Goal: Transaction & Acquisition: Purchase product/service

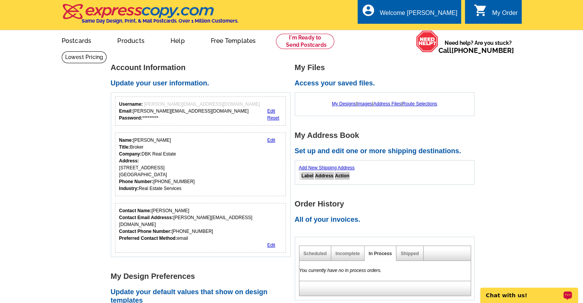
click at [525, 296] on p "Chat with us!" at bounding box center [524, 295] width 76 height 6
click at [92, 7] on img at bounding box center [139, 11] width 154 height 16
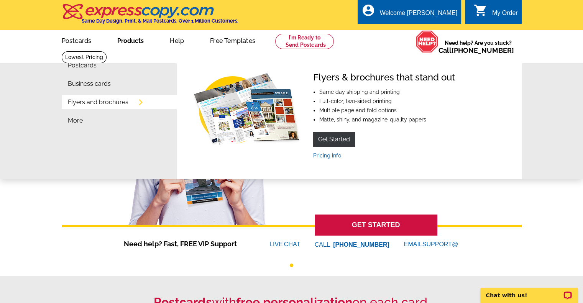
click at [85, 103] on link "Flyers and brochures" at bounding box center [98, 102] width 61 height 6
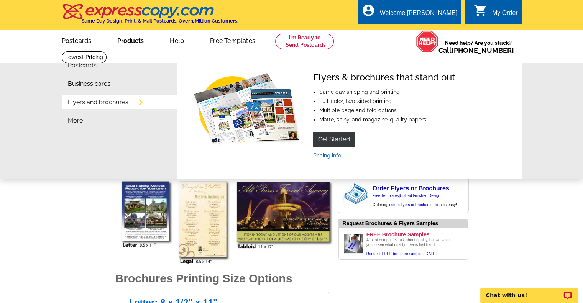
click at [133, 41] on link "Products" at bounding box center [130, 40] width 51 height 18
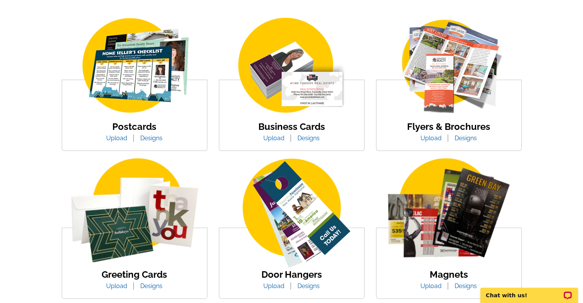
scroll to position [141, 0]
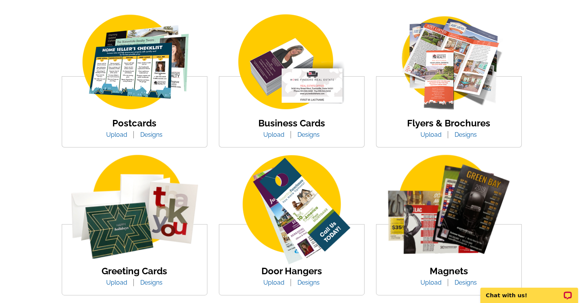
click at [435, 138] on link "Upload" at bounding box center [431, 134] width 33 height 7
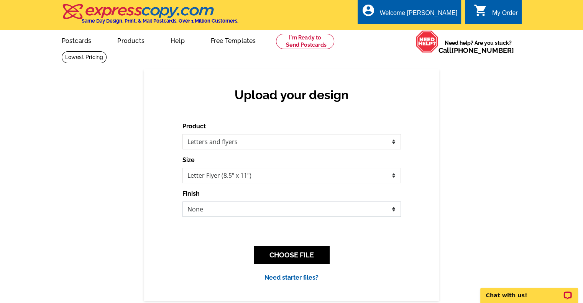
click at [370, 209] on select "None Envelope Mailer Bi-fold Mailer Tri-fold Mailer" at bounding box center [291, 209] width 218 height 15
select select "2"
click at [182, 202] on select "None Envelope Mailer Bi-fold Mailer Tri-fold Mailer" at bounding box center [291, 209] width 218 height 15
click at [297, 256] on button "CHOOSE FILE" at bounding box center [292, 255] width 76 height 18
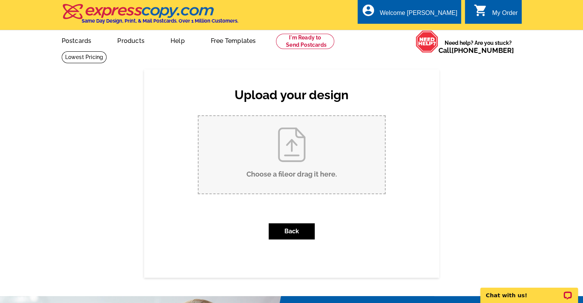
click at [291, 140] on input "Choose a file or drag it here ." at bounding box center [292, 154] width 186 height 77
click at [289, 145] on input "Choose a file or drag it here ." at bounding box center [292, 154] width 186 height 77
type input "C:\fakepath\Letter 2 - 5 Ways to Instantly Attract More Buyers (1).pdf"
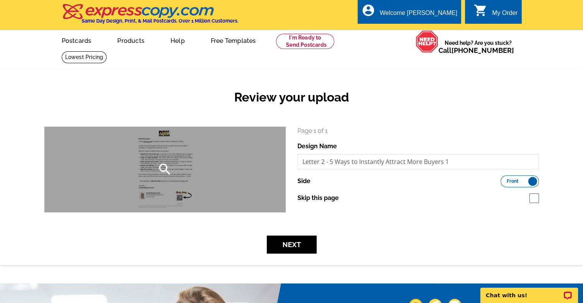
click at [183, 154] on div "search" at bounding box center [164, 169] width 241 height 85
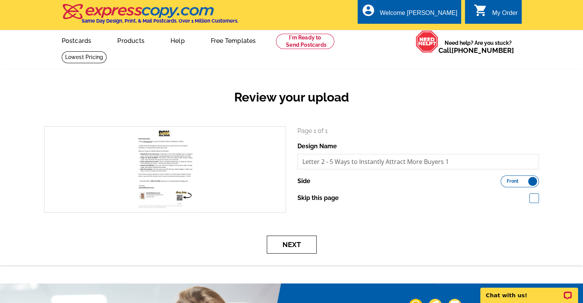
click at [298, 245] on button "Next" at bounding box center [292, 245] width 50 height 18
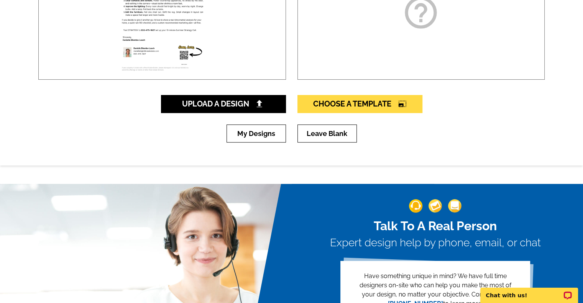
scroll to position [188, 0]
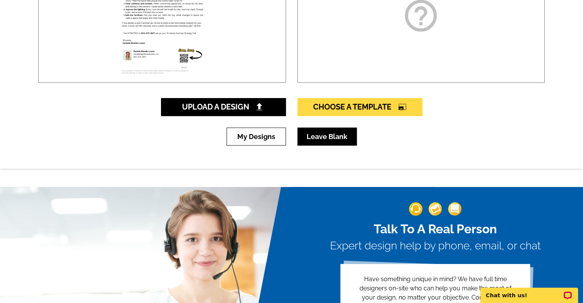
click at [335, 138] on link "Leave Blank" at bounding box center [326, 137] width 59 height 18
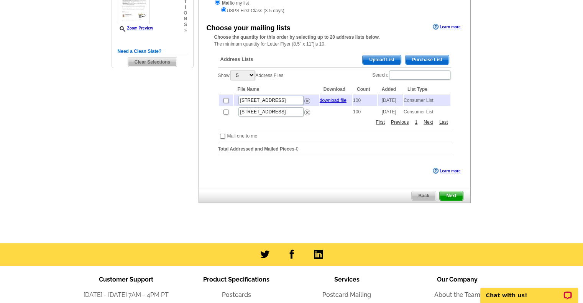
scroll to position [119, 0]
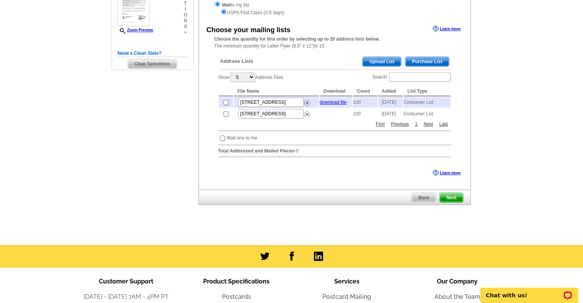
click at [391, 62] on span "Upload List" at bounding box center [382, 61] width 38 height 9
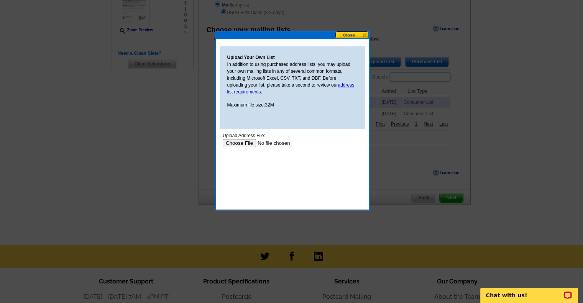
scroll to position [0, 0]
click at [242, 144] on input "file" at bounding box center [270, 143] width 97 height 8
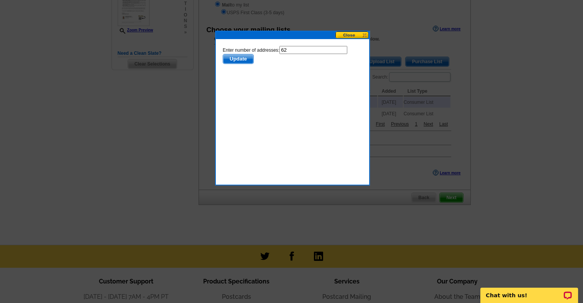
click at [236, 58] on span "Update" at bounding box center [238, 58] width 30 height 9
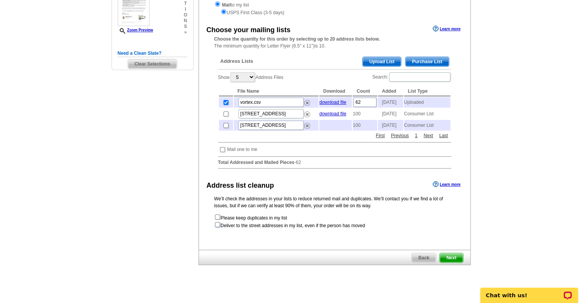
click at [216, 227] on input "checkbox" at bounding box center [217, 224] width 5 height 5
checkbox input "true"
radio input "true"
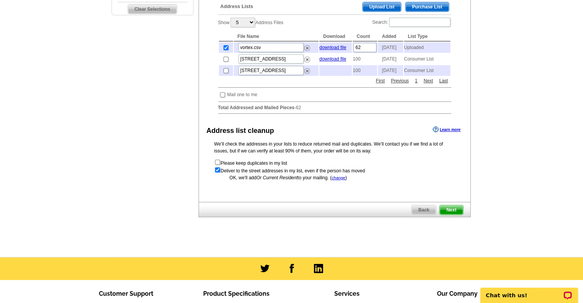
scroll to position [175, 0]
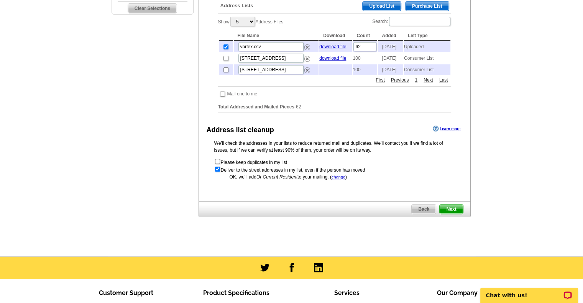
click at [452, 214] on span "Next" at bounding box center [451, 209] width 23 height 9
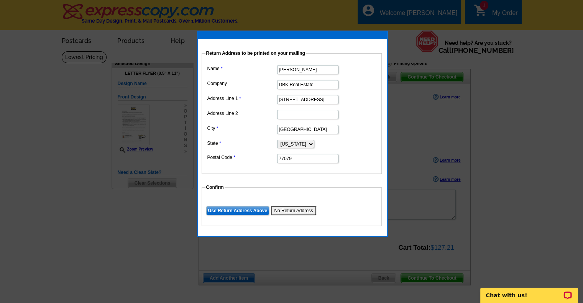
click at [332, 98] on input "[STREET_ADDRESS]" at bounding box center [307, 99] width 61 height 9
click at [238, 210] on input "Use Return Address Above" at bounding box center [237, 210] width 63 height 9
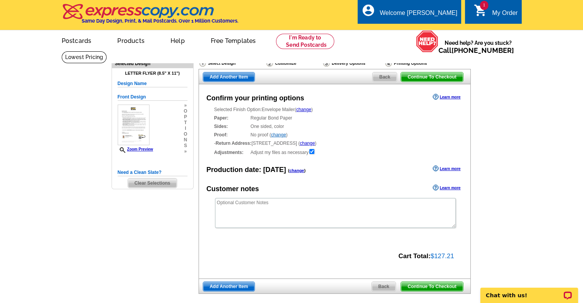
click at [443, 286] on span "Continue To Checkout" at bounding box center [432, 286] width 62 height 9
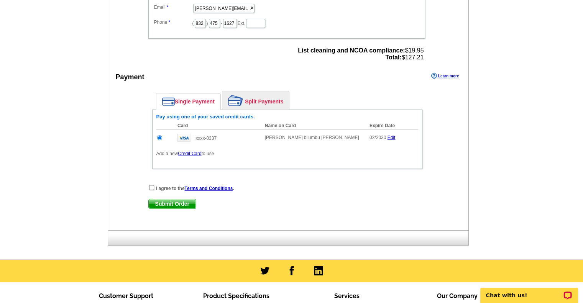
scroll to position [282, 0]
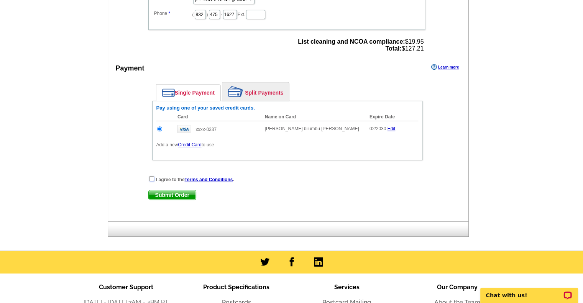
click at [152, 176] on input "checkbox" at bounding box center [151, 178] width 5 height 5
checkbox input "true"
click at [170, 193] on span "Submit Order" at bounding box center [172, 194] width 47 height 9
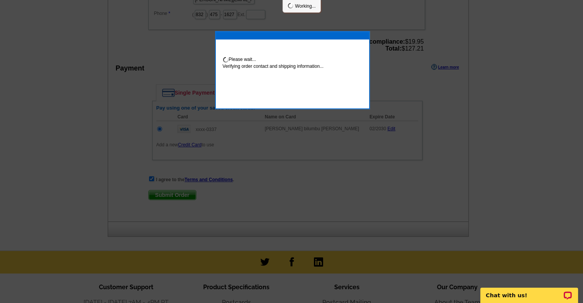
scroll to position [279, 0]
